Goal: Information Seeking & Learning: Understand process/instructions

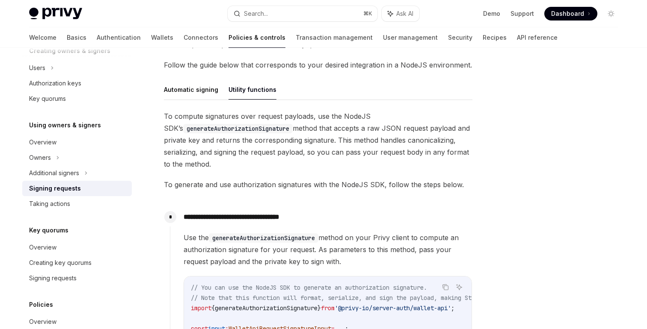
scroll to position [241, 0]
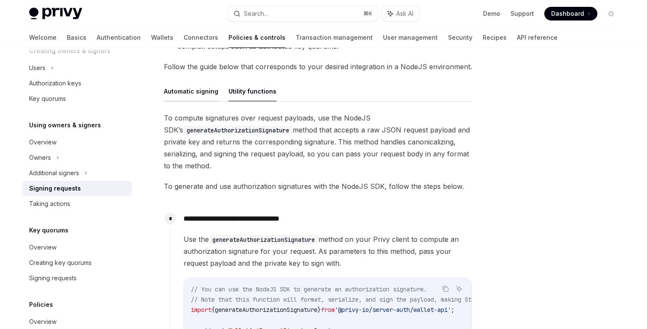
click at [184, 99] on button "Automatic signing" at bounding box center [191, 91] width 54 height 20
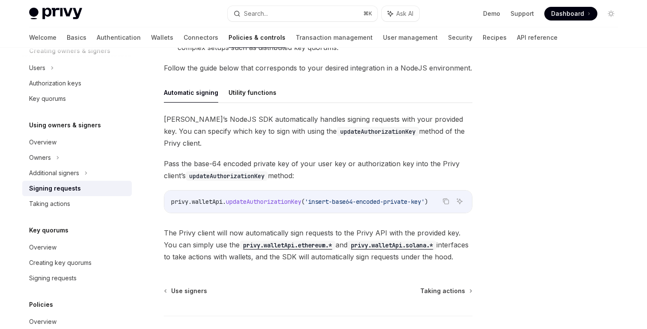
scroll to position [239, 0]
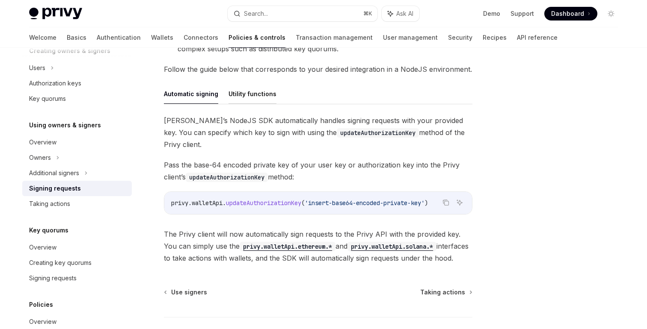
click at [263, 94] on button "Utility functions" at bounding box center [252, 94] width 48 height 20
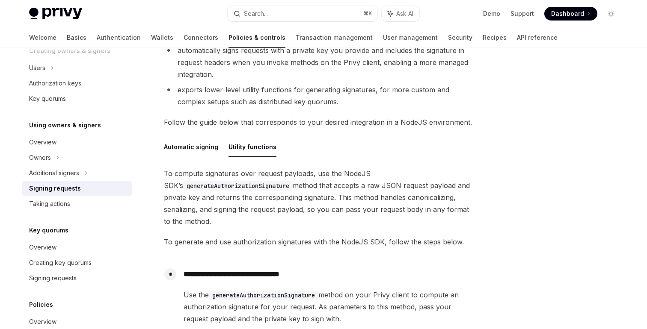
scroll to position [184, 0]
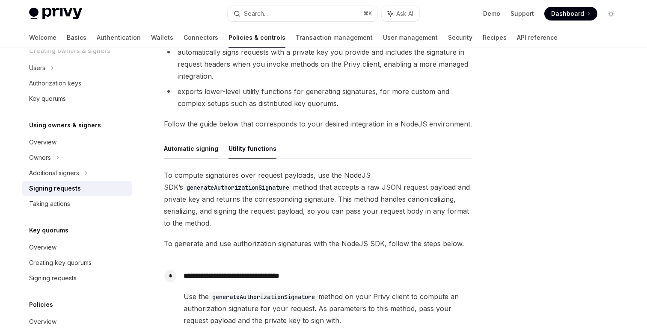
click at [198, 155] on button "Automatic signing" at bounding box center [191, 149] width 54 height 20
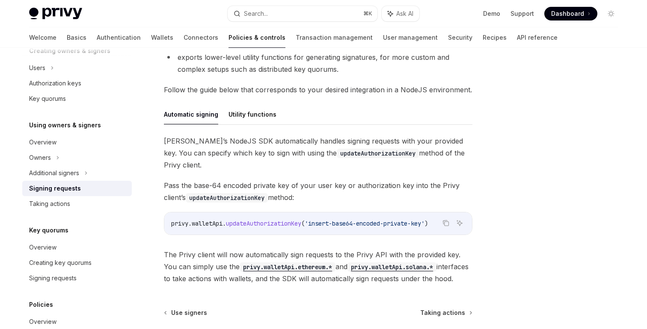
scroll to position [235, 0]
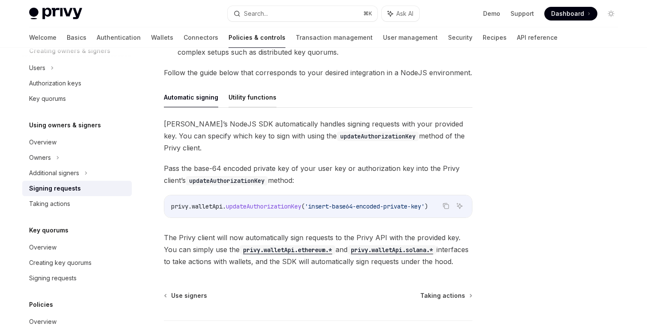
click at [263, 100] on button "Utility functions" at bounding box center [252, 97] width 48 height 20
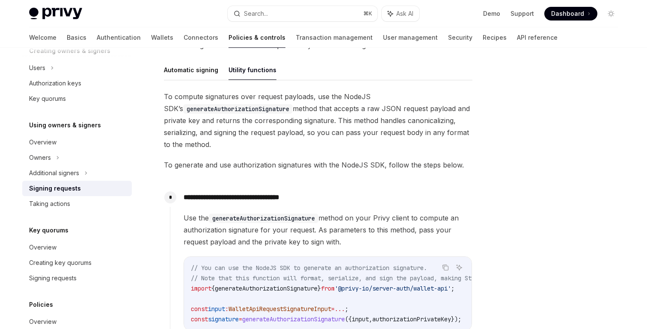
scroll to position [254, 0]
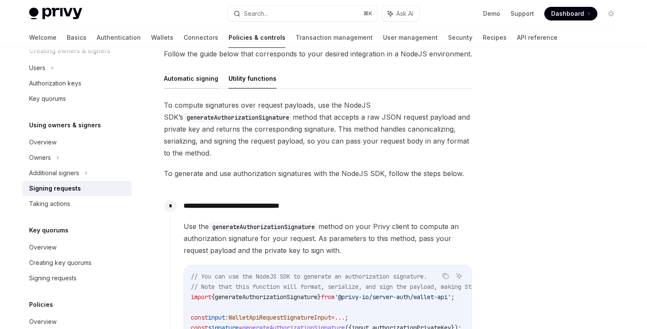
click at [192, 84] on button "Automatic signing" at bounding box center [191, 78] width 54 height 20
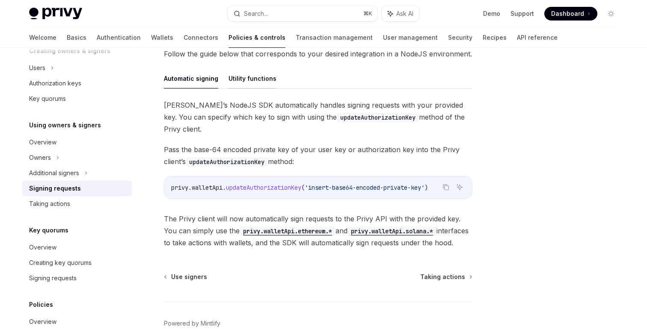
click at [245, 82] on button "Utility functions" at bounding box center [252, 78] width 48 height 20
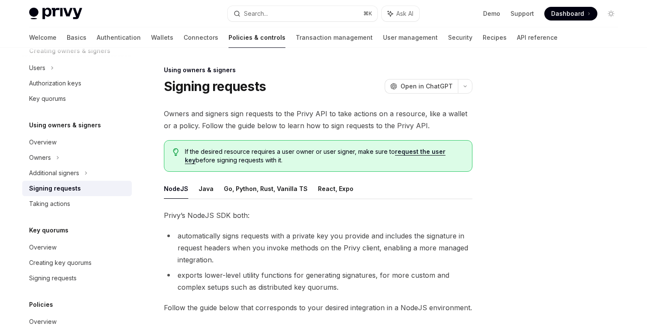
click at [211, 193] on ul "NodeJS Java Go, Python, Rust, Vanilla TS React, Expo" at bounding box center [318, 189] width 308 height 21
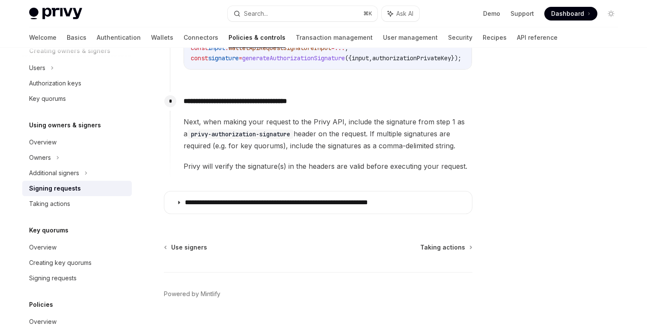
scroll to position [523, 0]
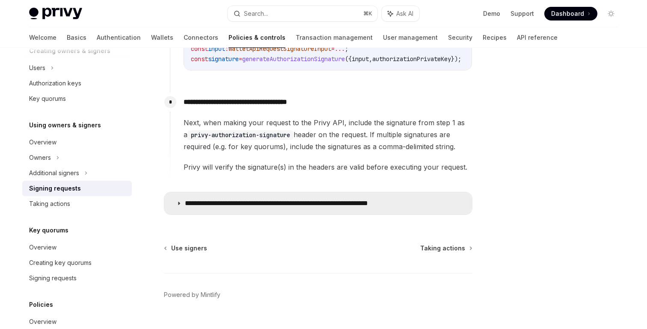
click at [252, 206] on p "**********" at bounding box center [303, 203] width 237 height 9
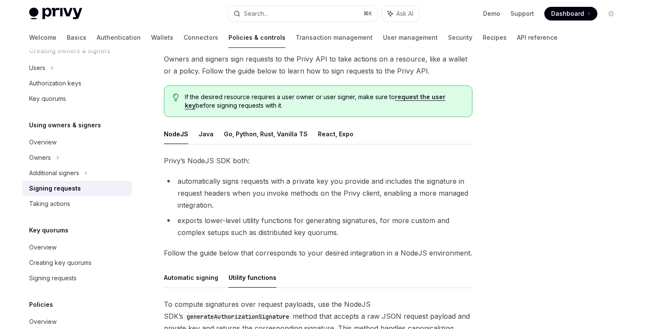
scroll to position [39, 0]
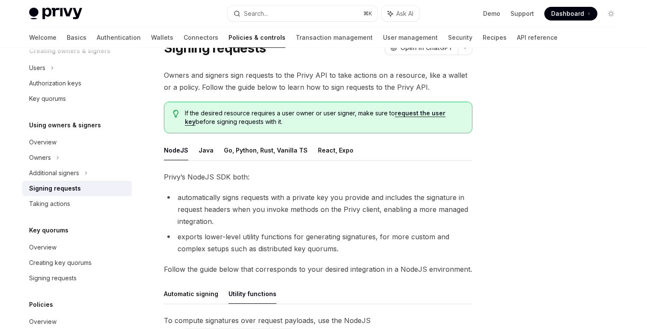
click at [214, 154] on ul "NodeJS Java Go, Python, Rust, Vanilla TS React, Expo" at bounding box center [318, 150] width 308 height 21
click at [224, 154] on button "Go, Python, Rust, Vanilla TS" at bounding box center [266, 150] width 84 height 20
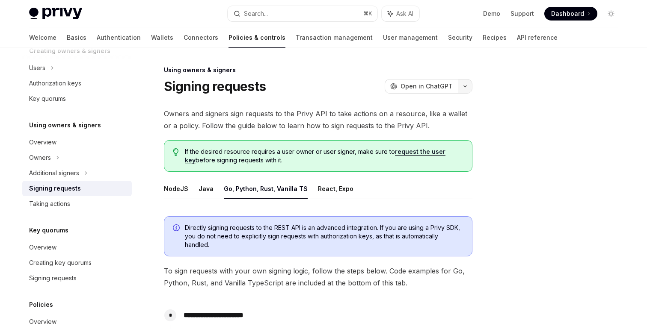
click at [464, 91] on button "button" at bounding box center [465, 86] width 15 height 15
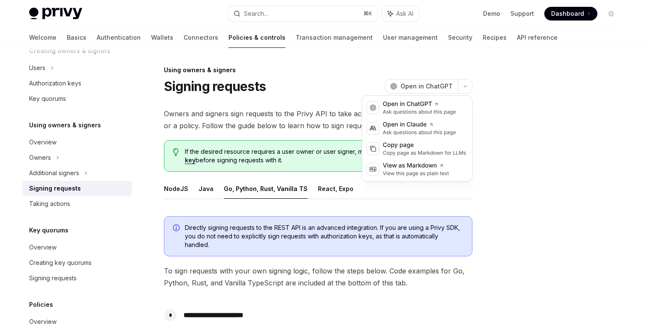
click at [393, 197] on ul "NodeJS Java Go, Python, Rust, Vanilla TS React, Expo" at bounding box center [318, 189] width 308 height 21
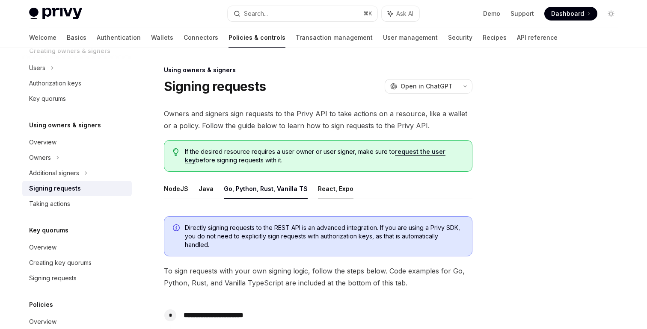
click at [335, 195] on button "React, Expo" at bounding box center [336, 189] width 36 height 20
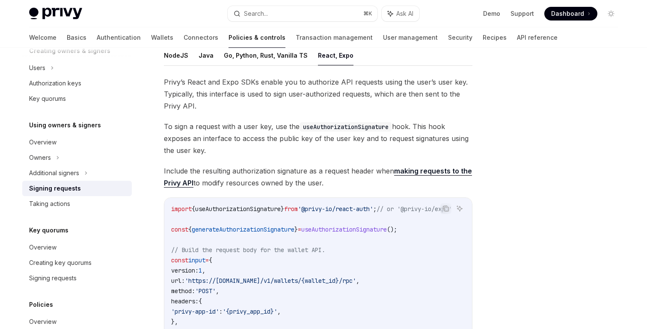
scroll to position [135, 0]
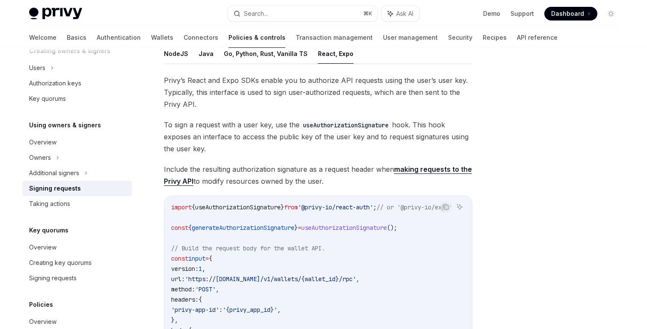
click at [405, 168] on link "making requests to the Privy API" at bounding box center [318, 175] width 308 height 21
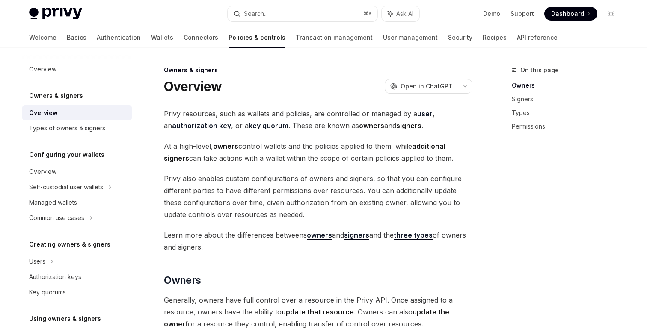
type textarea "*"
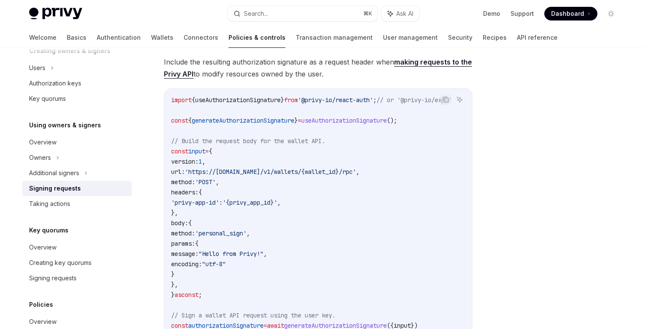
scroll to position [245, 0]
click at [378, 148] on code "import { useAuthorizationSignature } from '@privy-io/react-auth' ; // or '@priv…" at bounding box center [321, 268] width 301 height 349
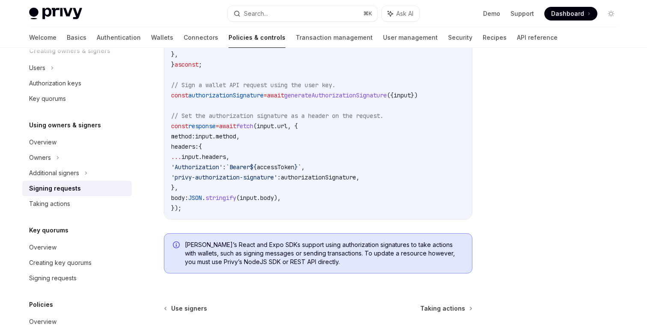
scroll to position [555, 0]
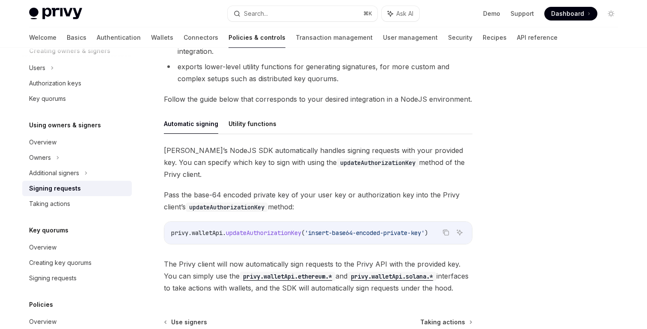
scroll to position [192, 0]
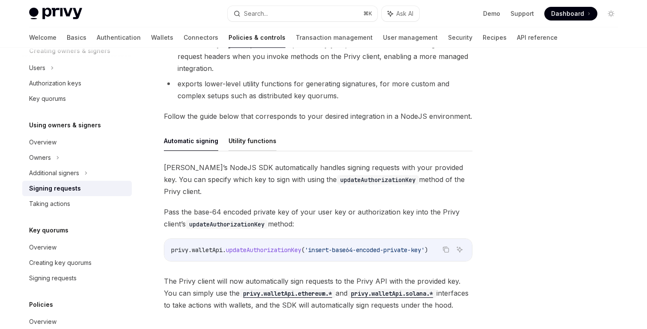
click at [247, 137] on button "Utility functions" at bounding box center [252, 141] width 48 height 20
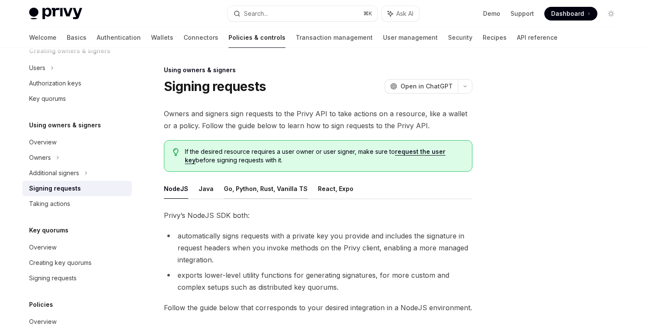
click at [280, 183] on button "Go, Python, Rust, Vanilla TS" at bounding box center [266, 189] width 84 height 20
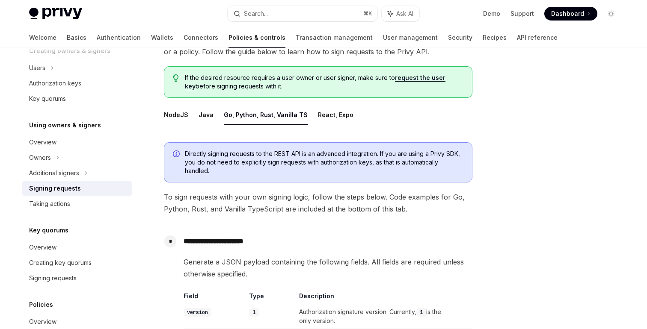
scroll to position [70, 0]
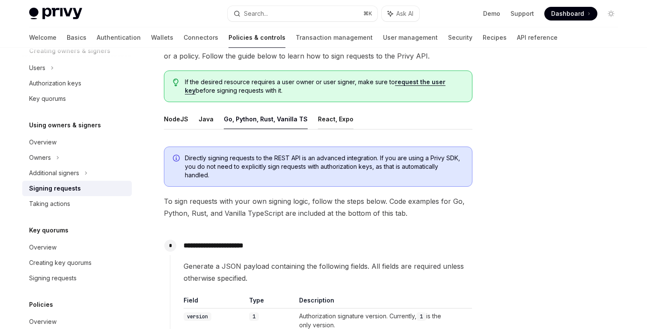
click at [320, 123] on button "React, Expo" at bounding box center [336, 119] width 36 height 20
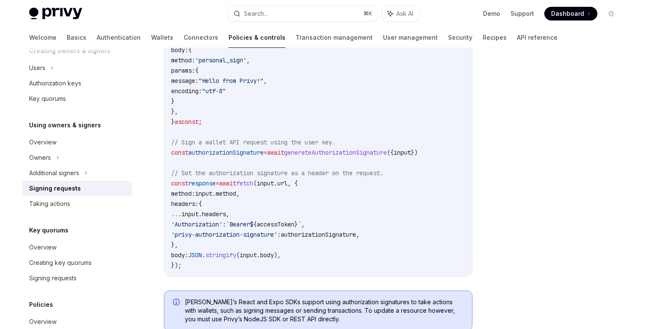
scroll to position [405, 0]
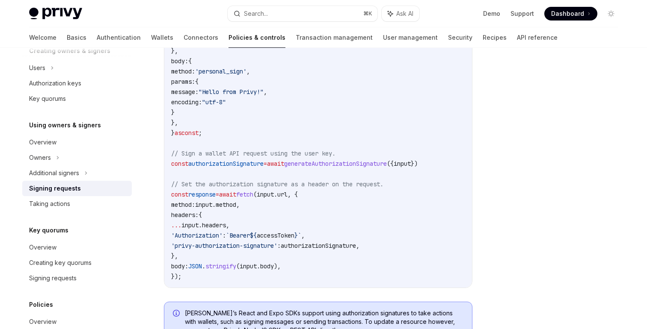
click at [294, 235] on span "accessToken" at bounding box center [276, 236] width 38 height 8
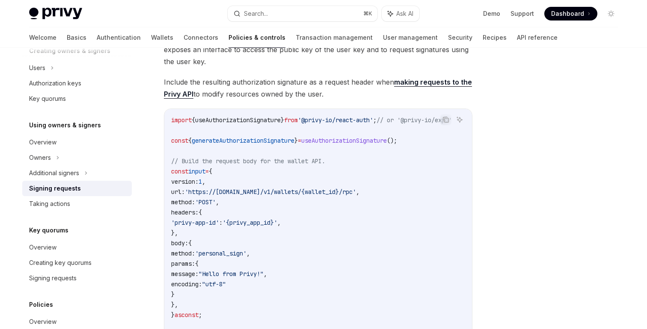
scroll to position [224, 0]
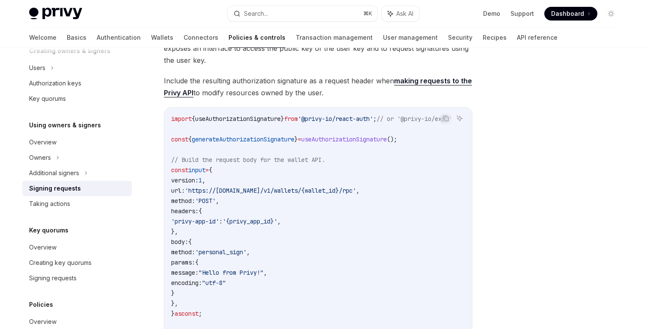
click at [447, 82] on link "making requests to the Privy API" at bounding box center [318, 87] width 308 height 21
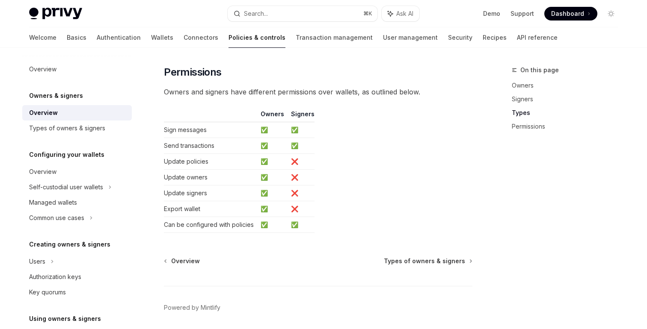
scroll to position [723, 0]
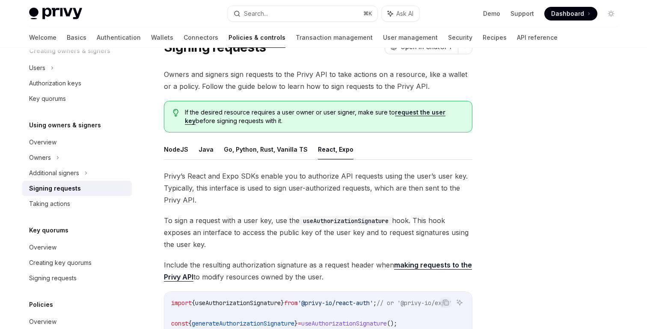
scroll to position [36, 0]
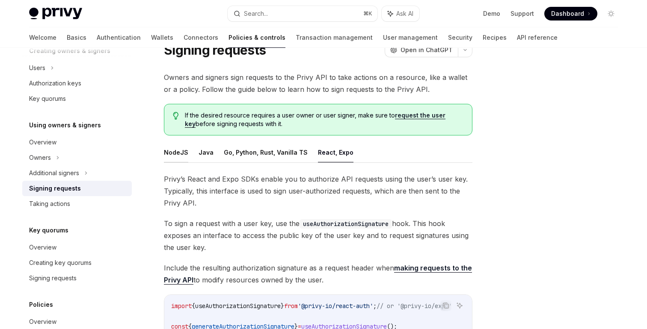
click at [164, 151] on button "NodeJS" at bounding box center [176, 152] width 24 height 20
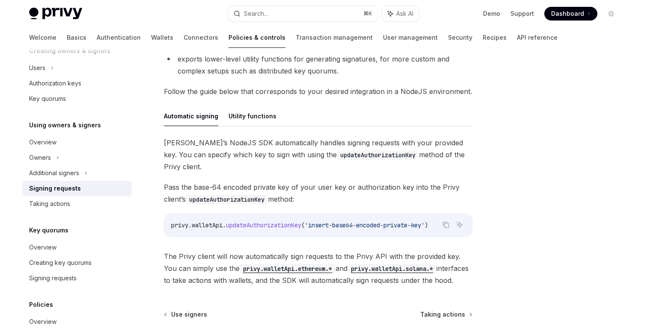
scroll to position [217, 0]
click at [253, 119] on button "Utility functions" at bounding box center [252, 115] width 48 height 20
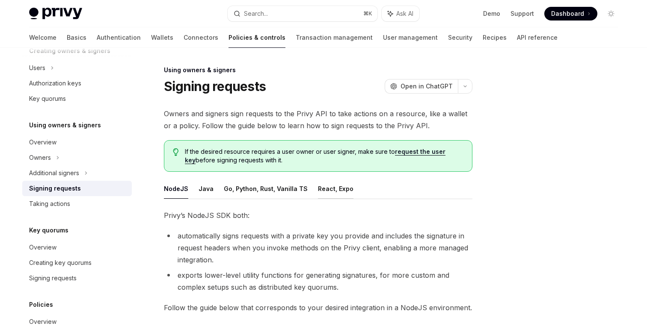
click at [318, 189] on button "React, Expo" at bounding box center [336, 189] width 36 height 20
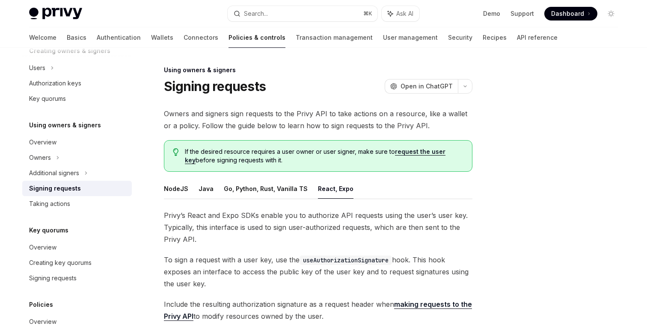
click at [425, 151] on link "request the user key" at bounding box center [315, 156] width 261 height 16
type textarea "*"
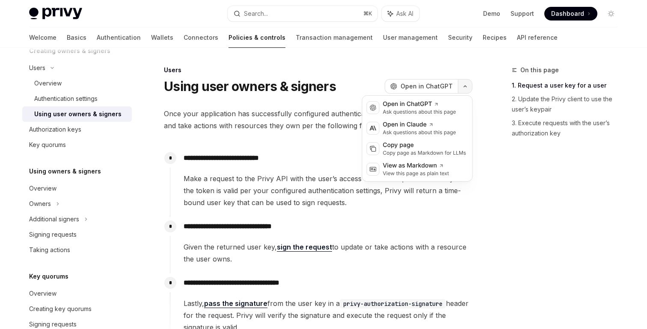
click at [468, 86] on icon "button" at bounding box center [465, 86] width 10 height 3
click at [373, 221] on p "**********" at bounding box center [328, 227] width 288 height 12
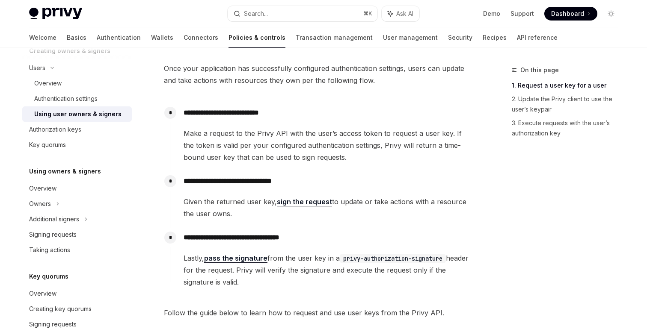
scroll to position [46, 0]
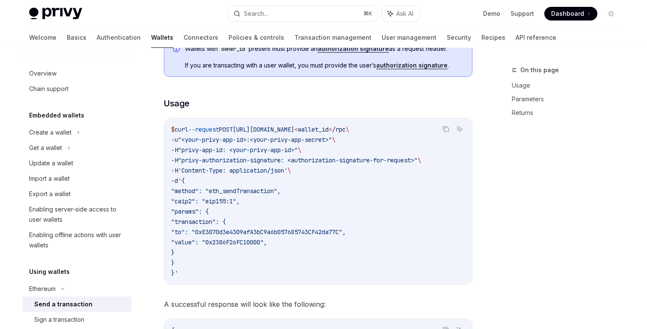
scroll to position [160, 0]
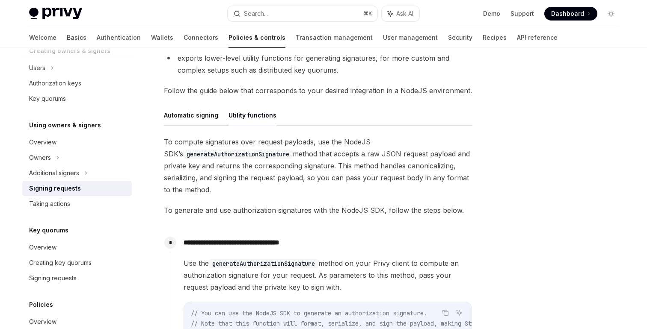
scroll to position [199, 0]
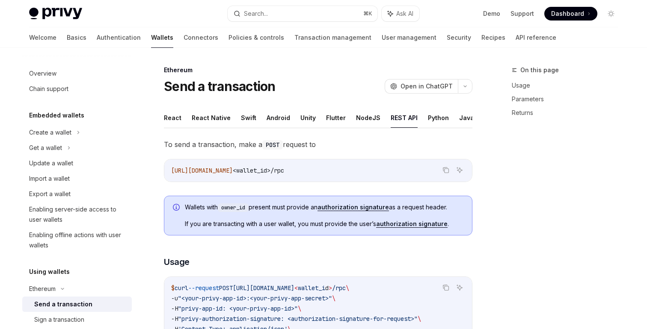
scroll to position [51, 0]
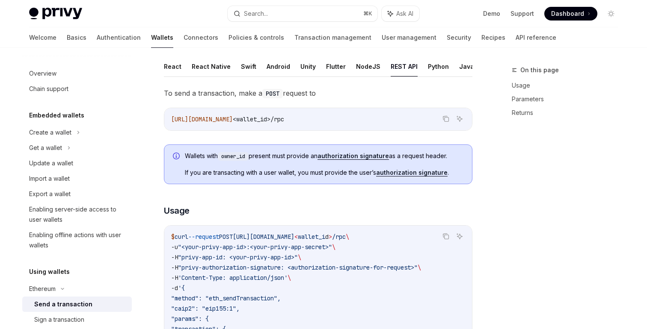
click at [391, 174] on link "authorization signature" at bounding box center [411, 173] width 71 height 8
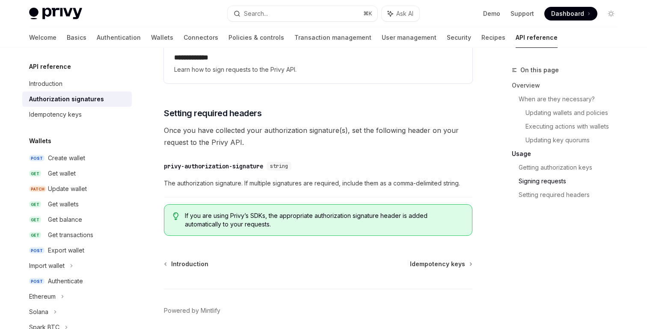
scroll to position [1462, 0]
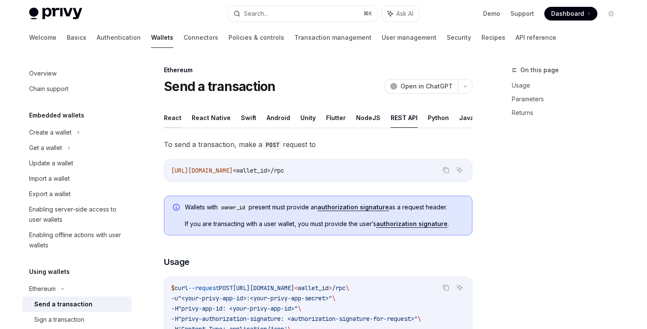
click at [171, 122] on button "React" at bounding box center [173, 118] width 18 height 20
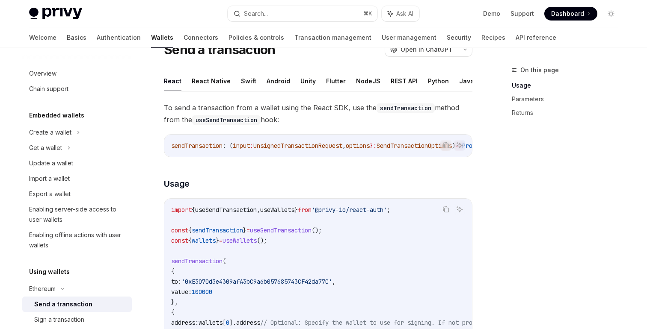
scroll to position [35, 0]
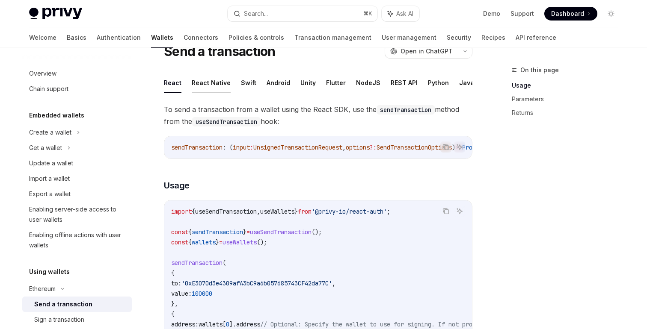
click at [213, 81] on button "React Native" at bounding box center [211, 83] width 39 height 20
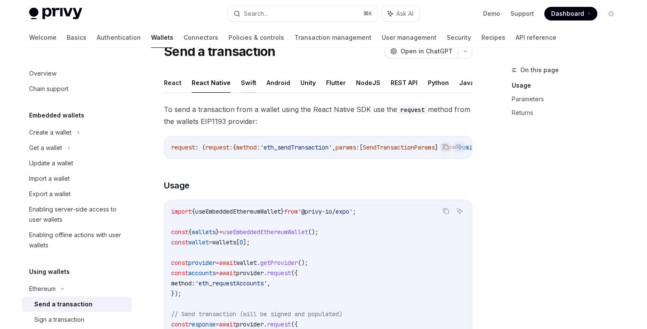
click at [241, 81] on button "Swift" at bounding box center [248, 83] width 15 height 20
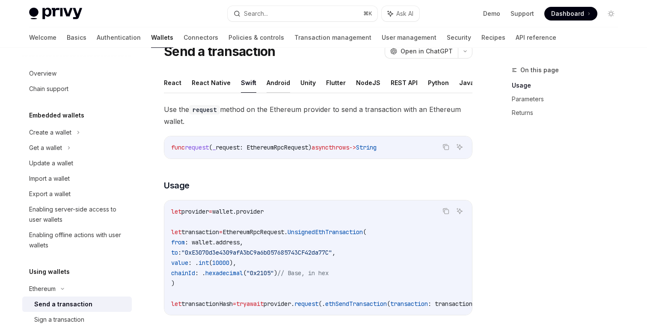
click at [267, 82] on button "Android" at bounding box center [279, 83] width 24 height 20
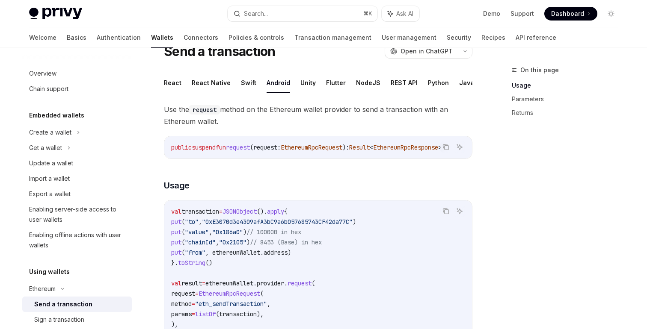
click at [295, 82] on ul "React React Native Swift Android Unity Flutter NodeJS REST API Python Java" at bounding box center [318, 83] width 308 height 21
click at [327, 79] on button "Flutter" at bounding box center [336, 83] width 20 height 20
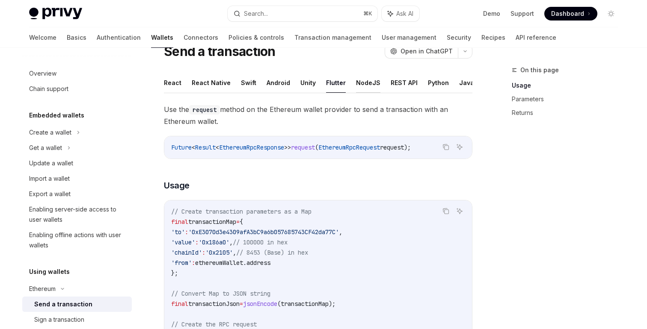
click at [367, 84] on button "NodeJS" at bounding box center [368, 83] width 24 height 20
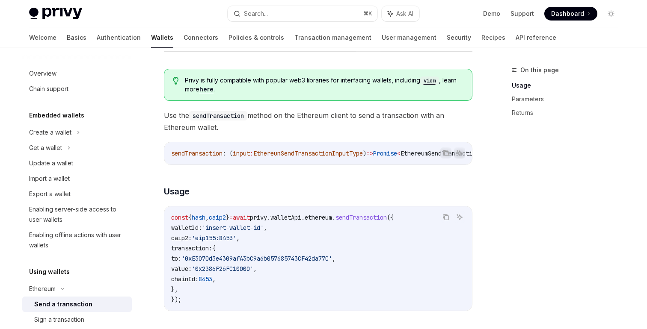
scroll to position [80, 0]
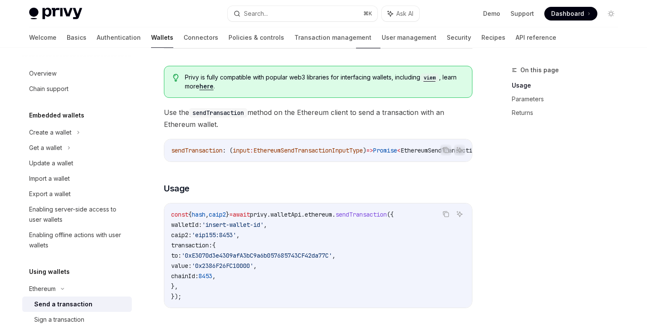
click at [432, 78] on code "viem" at bounding box center [429, 78] width 19 height 9
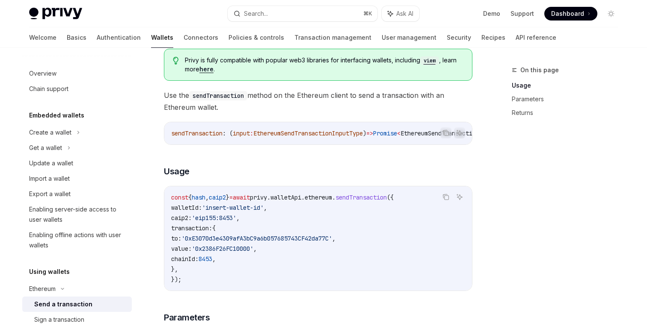
scroll to position [96, 0]
click at [204, 68] on link "here" at bounding box center [206, 70] width 14 height 8
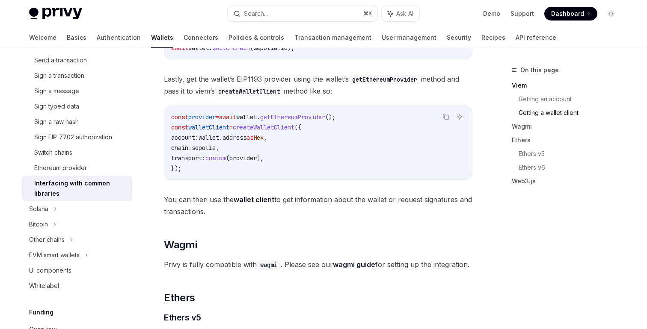
scroll to position [639, 0]
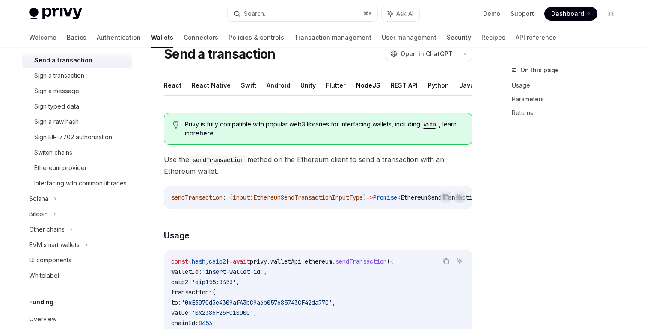
scroll to position [30, 0]
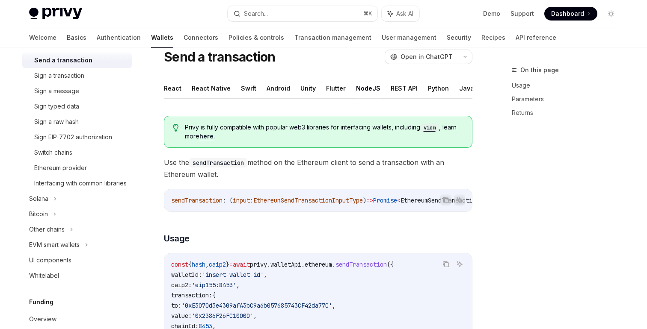
click at [397, 86] on button "REST API" at bounding box center [404, 88] width 27 height 20
type textarea "*"
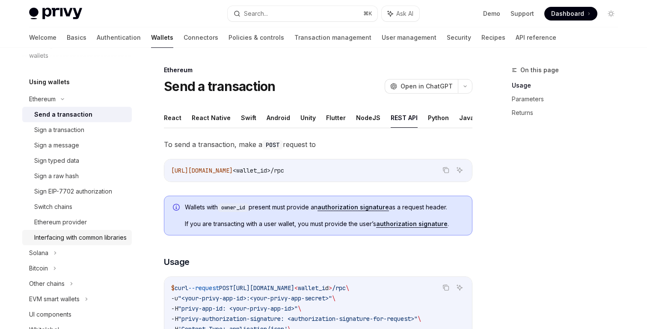
scroll to position [184, 0]
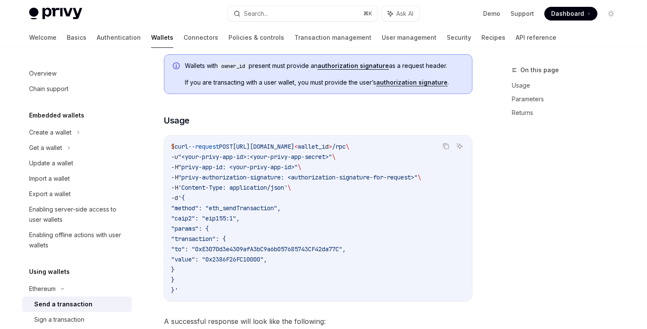
scroll to position [153, 0]
